Goal: Browse casually

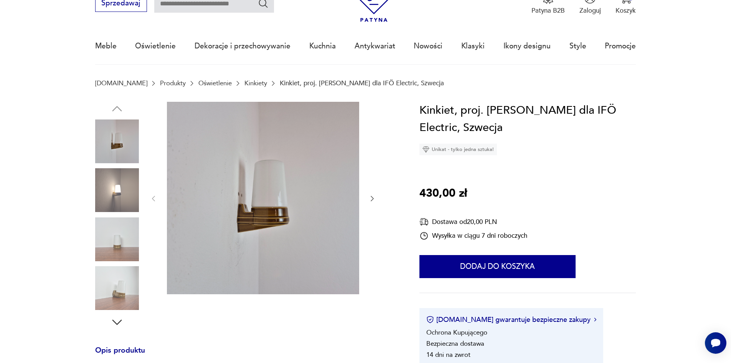
click at [106, 197] on img at bounding box center [117, 190] width 44 height 44
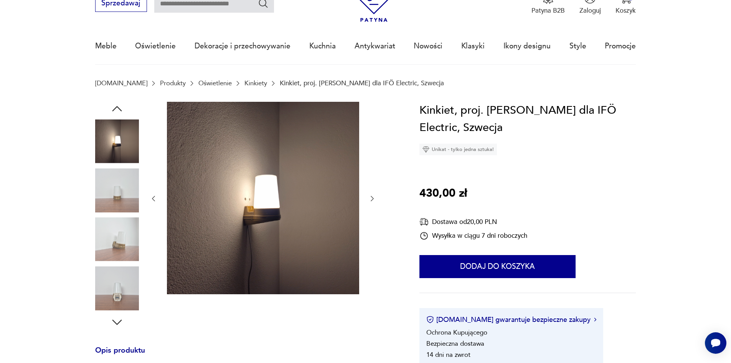
click at [117, 224] on img at bounding box center [117, 239] width 44 height 44
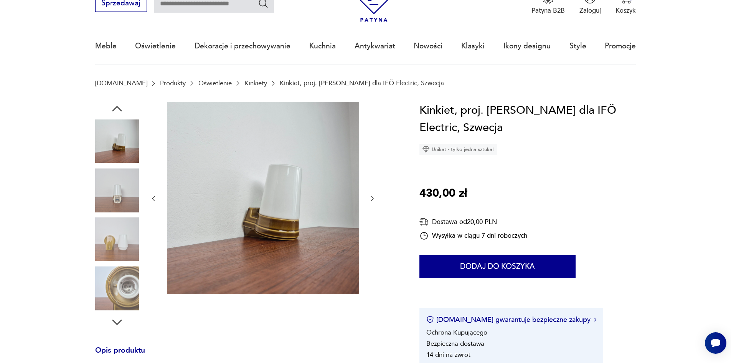
click at [118, 253] on img at bounding box center [117, 239] width 44 height 44
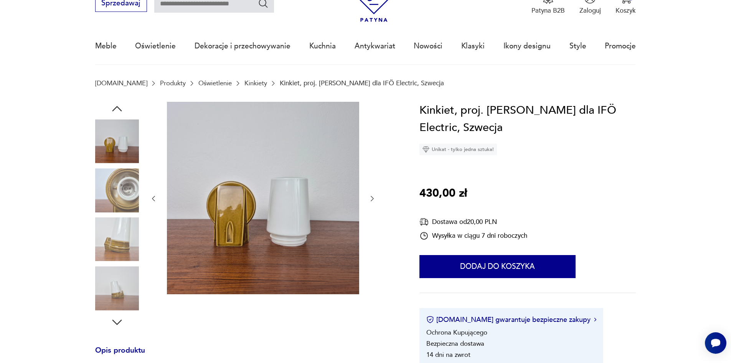
click at [119, 236] on img at bounding box center [117, 239] width 44 height 44
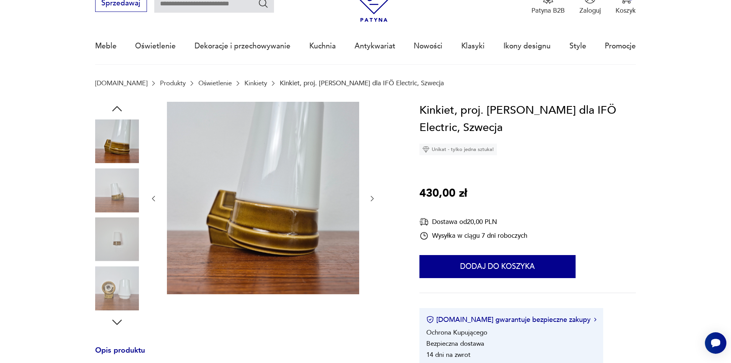
click at [123, 257] on img at bounding box center [117, 239] width 44 height 44
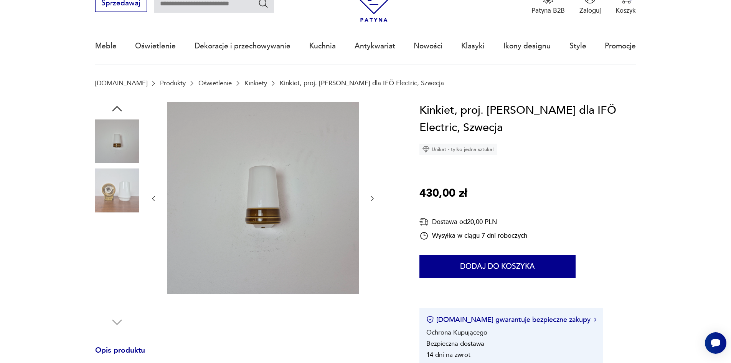
click at [123, 257] on img at bounding box center [117, 239] width 44 height 44
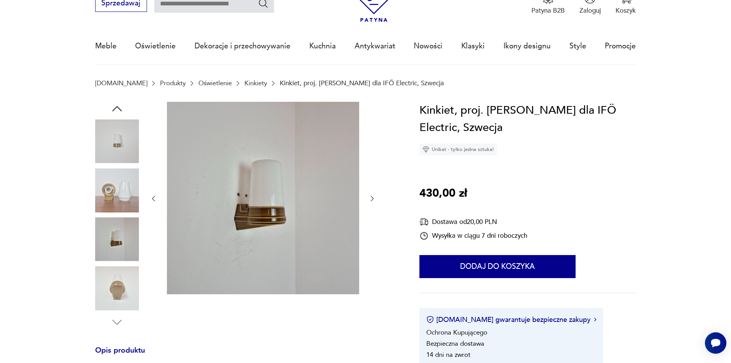
click at [126, 274] on img at bounding box center [117, 288] width 44 height 44
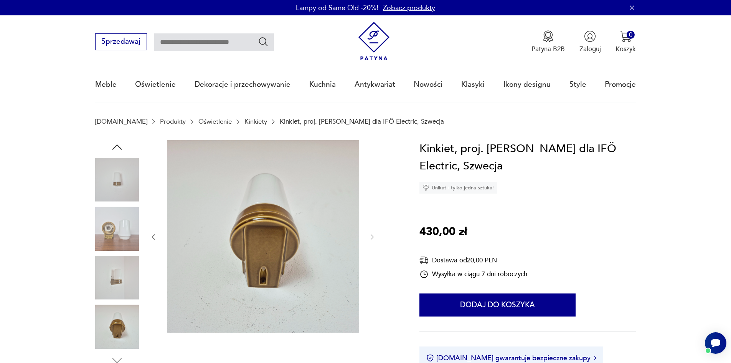
drag, startPoint x: 679, startPoint y: 147, endPoint x: 675, endPoint y: 42, distance: 105.2
